Goal: Information Seeking & Learning: Learn about a topic

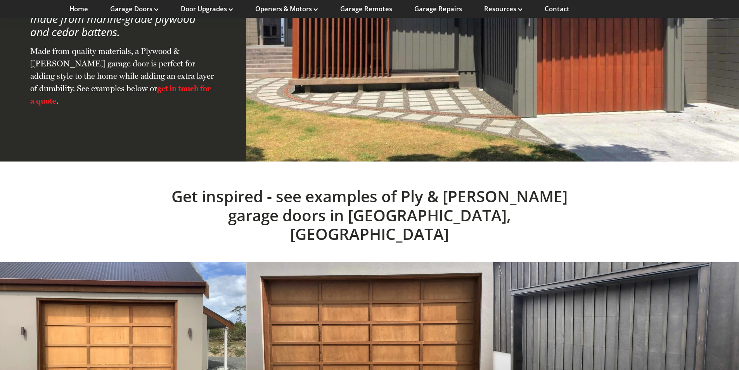
scroll to position [1551, 0]
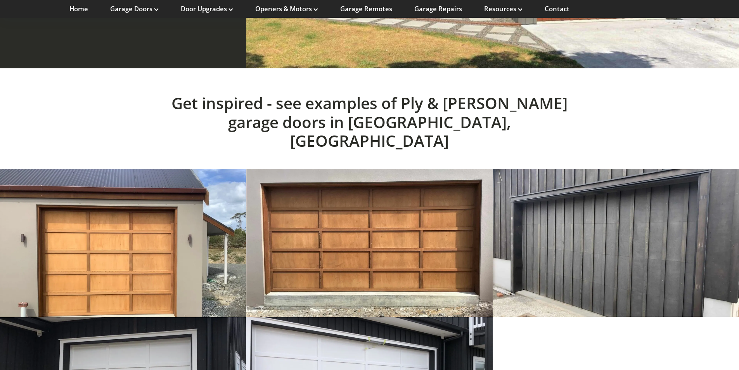
click at [546, 228] on link at bounding box center [616, 243] width 246 height 148
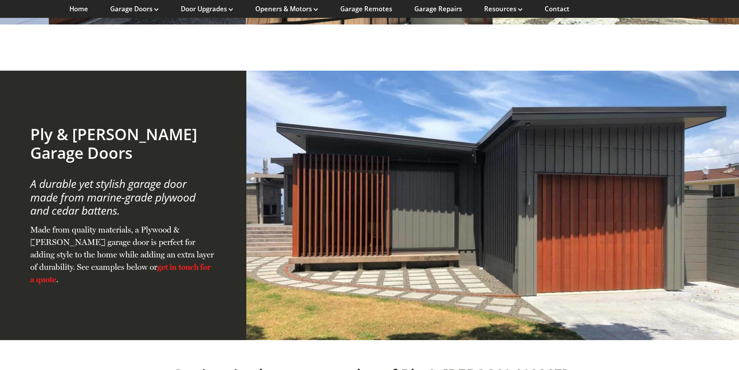
scroll to position [931, 0]
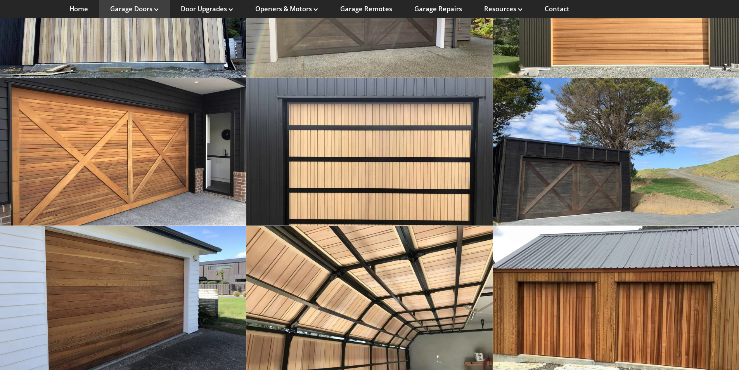
click at [155, 10] on icon at bounding box center [156, 9] width 5 height 3
click at [150, 9] on link "Garage Doors" at bounding box center [134, 9] width 48 height 9
click at [137, 9] on link "Garage Doors" at bounding box center [134, 9] width 48 height 9
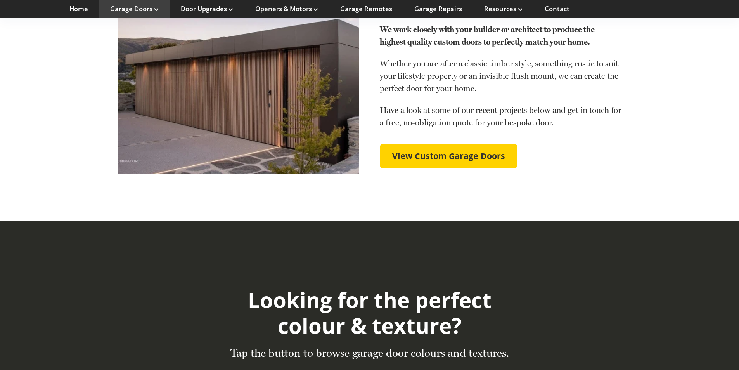
scroll to position [853, 0]
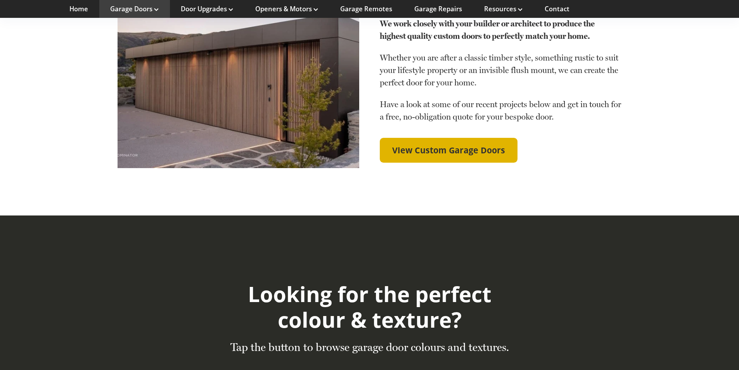
click at [450, 145] on span "View Custom Garage Doors" at bounding box center [448, 150] width 113 height 10
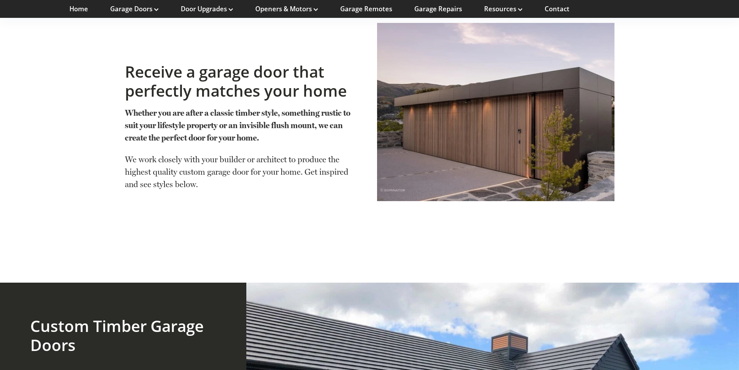
click at [467, 138] on link at bounding box center [495, 126] width 237 height 207
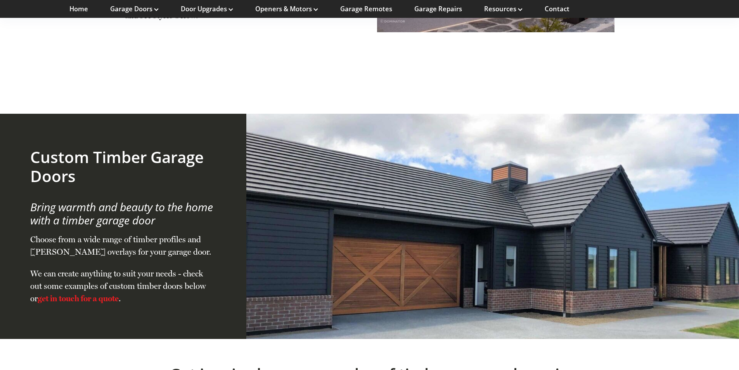
scroll to position [388, 0]
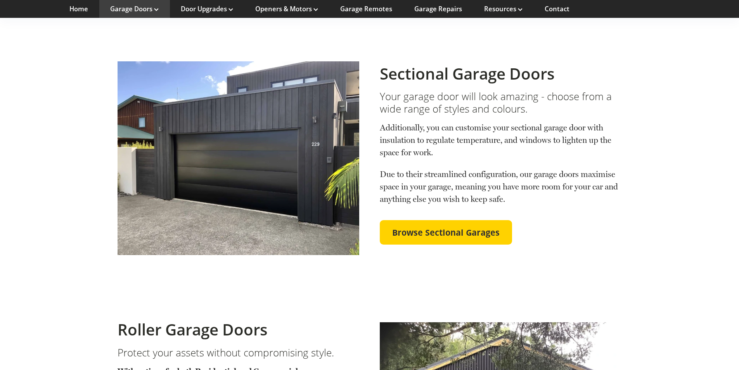
scroll to position [233, 0]
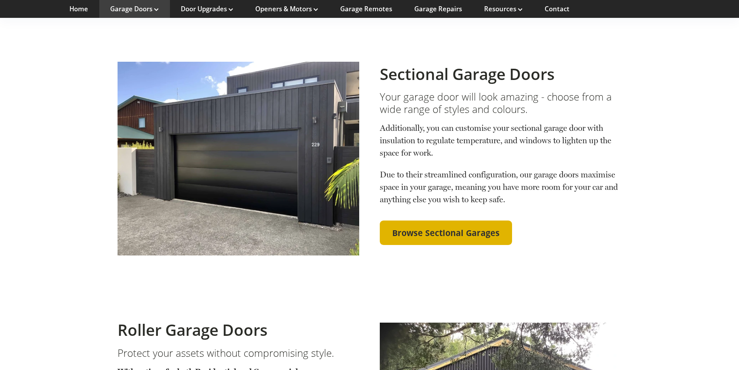
click at [465, 220] on link "Browse Sectional Garages" at bounding box center [446, 232] width 132 height 25
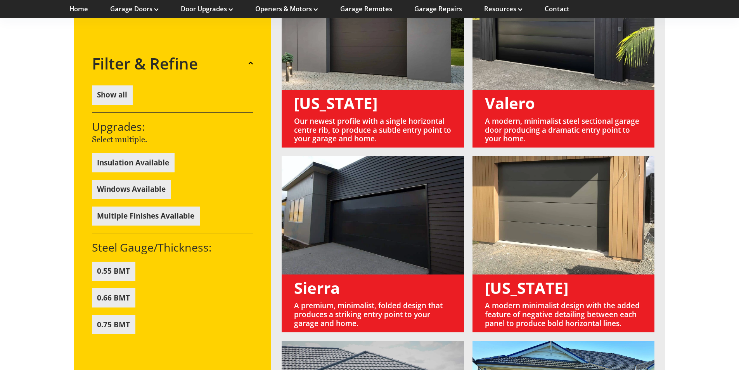
scroll to position [853, 0]
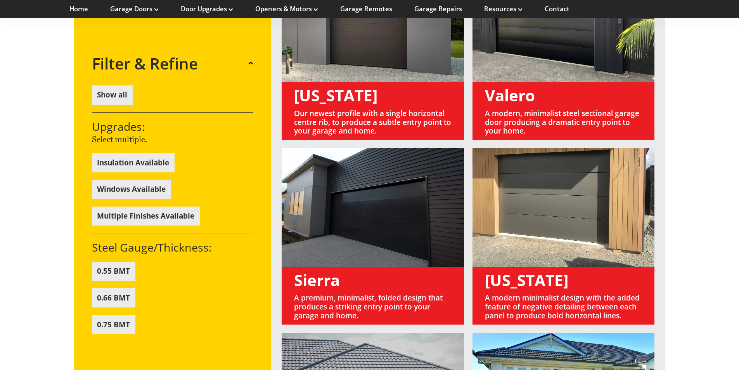
click at [551, 208] on link at bounding box center [563, 236] width 182 height 176
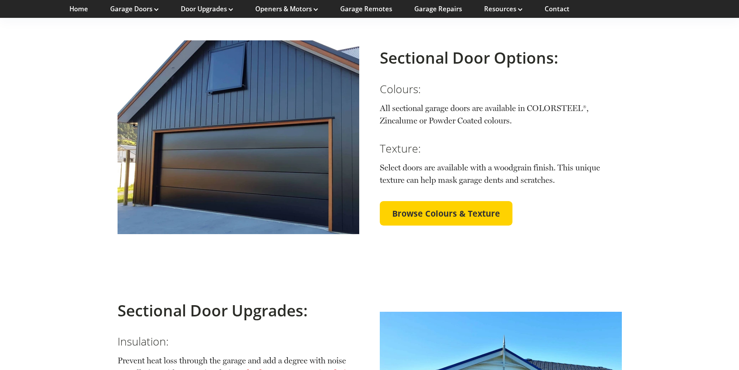
scroll to position [1512, 0]
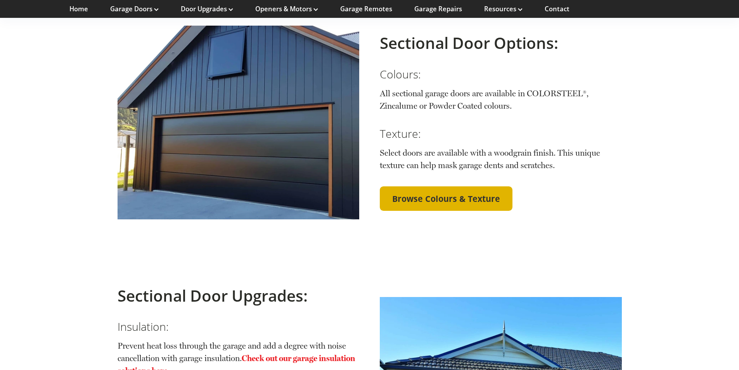
click at [501, 186] on link "Browse Colours & Texture" at bounding box center [446, 198] width 133 height 25
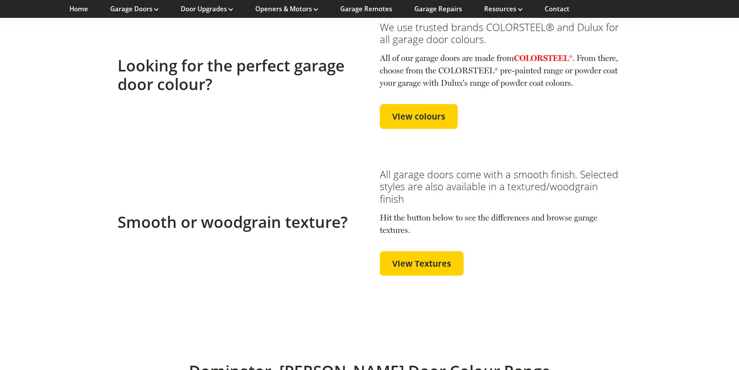
scroll to position [271, 0]
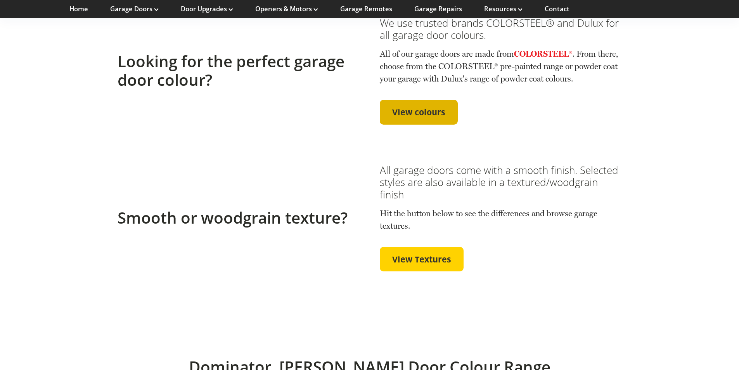
click at [426, 111] on span "View colours" at bounding box center [418, 112] width 53 height 10
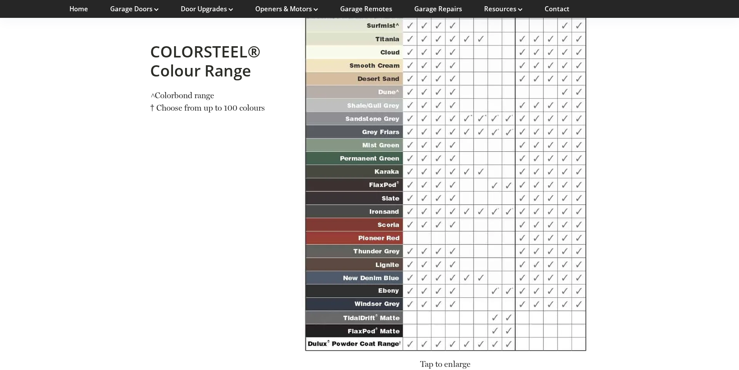
scroll to position [1018, 0]
click at [393, 131] on img at bounding box center [445, 146] width 288 height 406
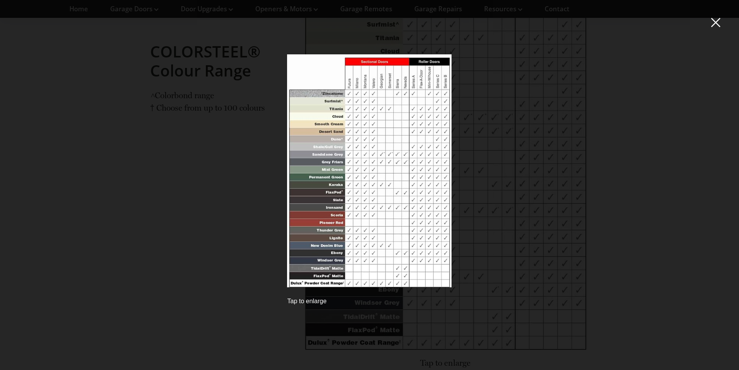
drag, startPoint x: 714, startPoint y: 23, endPoint x: 710, endPoint y: 27, distance: 5.2
click at [714, 23] on span at bounding box center [715, 22] width 9 height 10
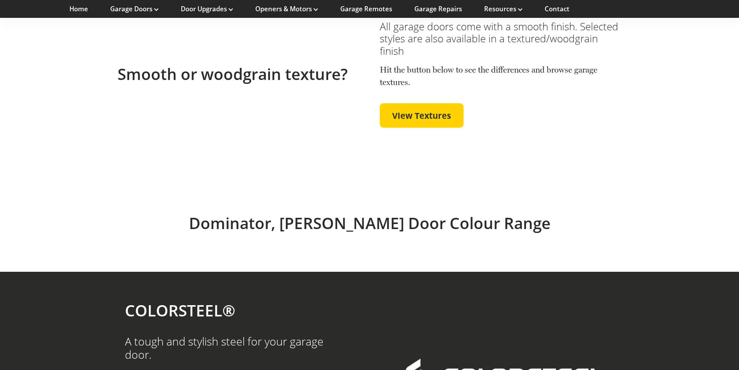
scroll to position [320, 0]
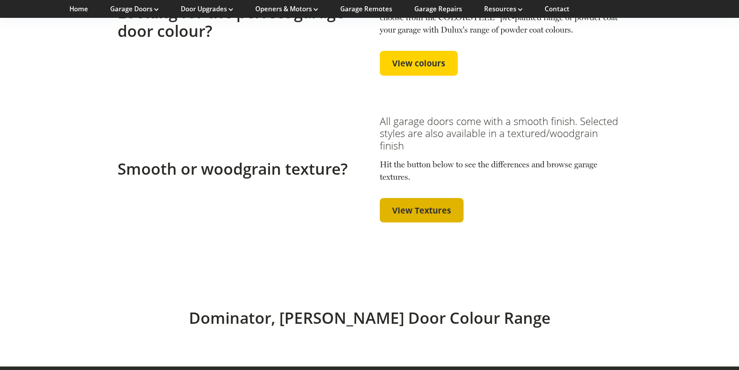
click at [438, 210] on span "View Textures" at bounding box center [421, 210] width 59 height 10
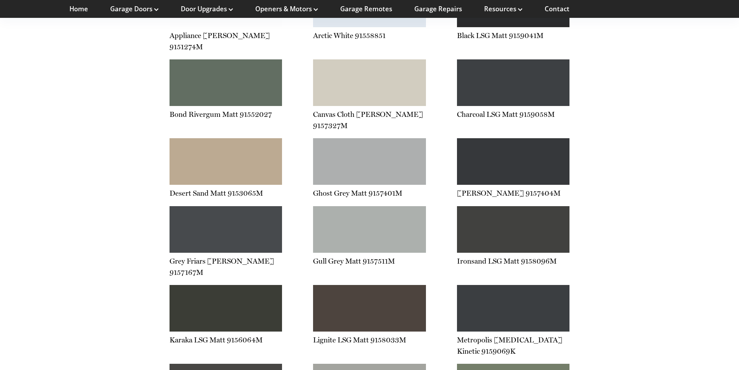
scroll to position [1819, 0]
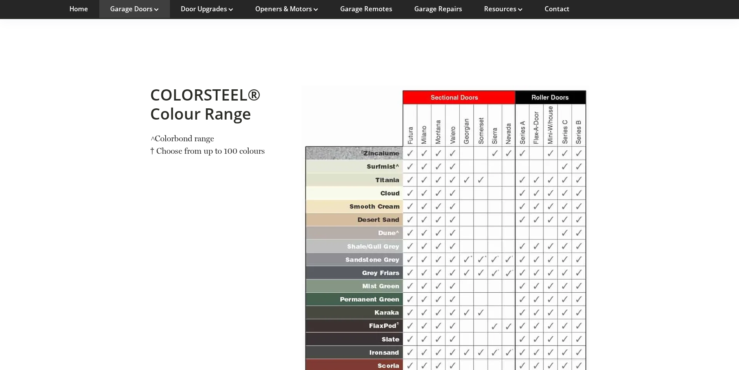
scroll to position [592, 0]
